Goal: Task Accomplishment & Management: Manage account settings

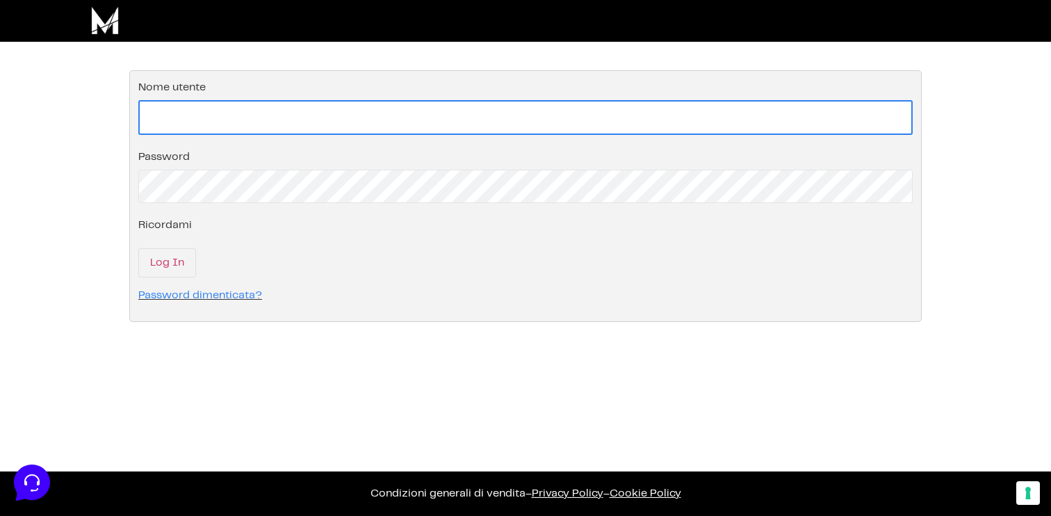
click at [243, 104] on input "Nome utente" at bounding box center [525, 117] width 775 height 35
paste input "explore@giadaguida.com"
click at [151, 116] on input "explore@giadaguida.com" at bounding box center [525, 117] width 775 height 35
type input "explore@giadaguida.com"
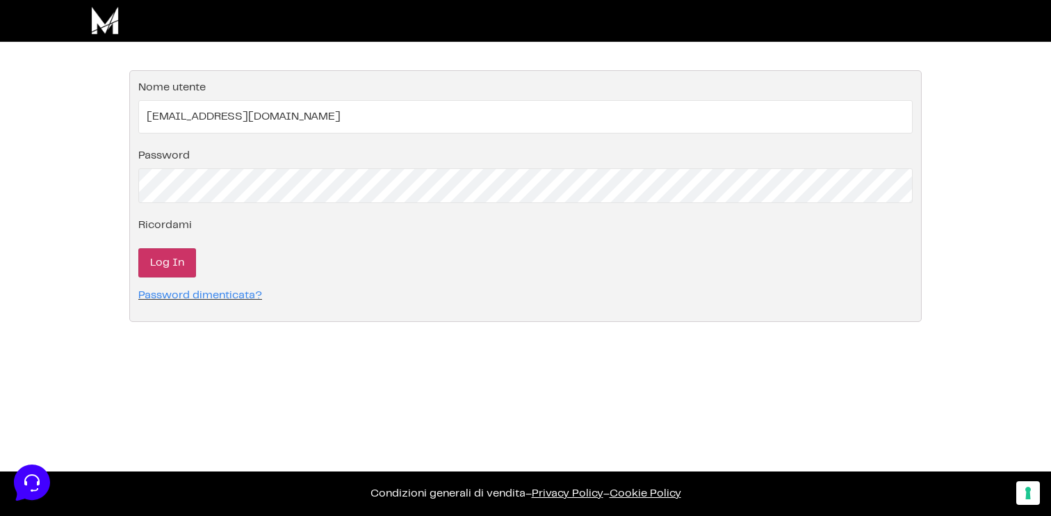
click at [161, 270] on input "Log In" at bounding box center [167, 262] width 58 height 29
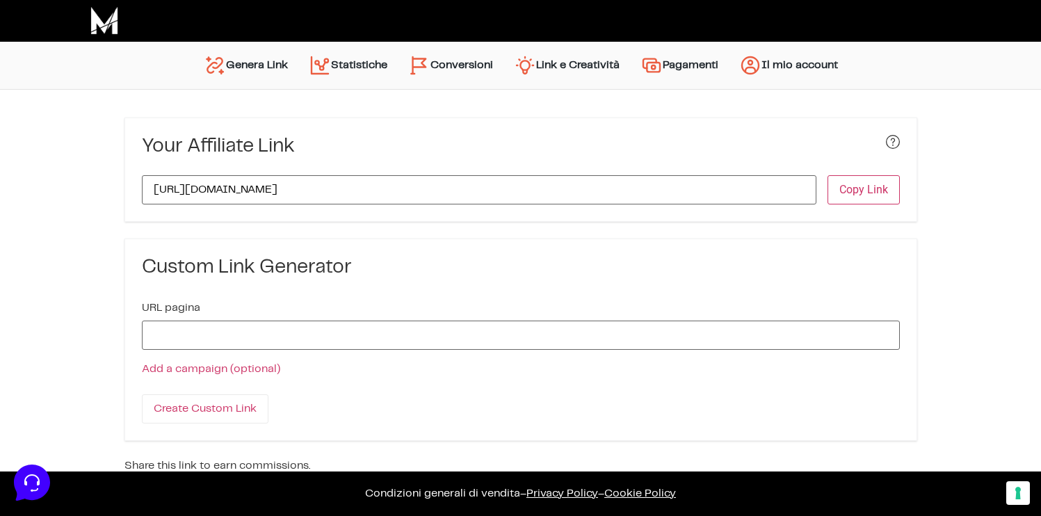
click at [575, 67] on link "Link e Creatività" at bounding box center [566, 65] width 127 height 33
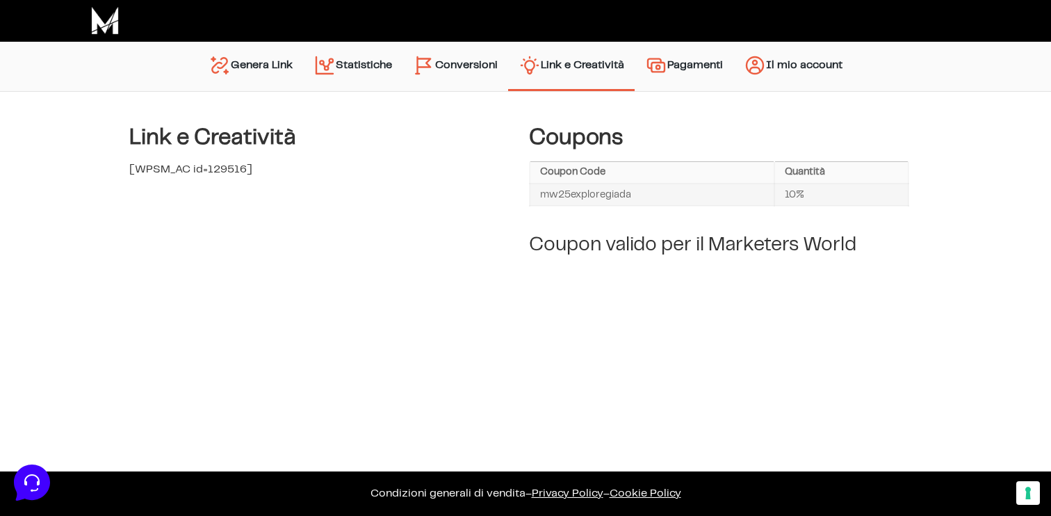
click at [686, 66] on link "Pagamenti" at bounding box center [684, 66] width 99 height 35
